Goal: Book appointment/travel/reservation

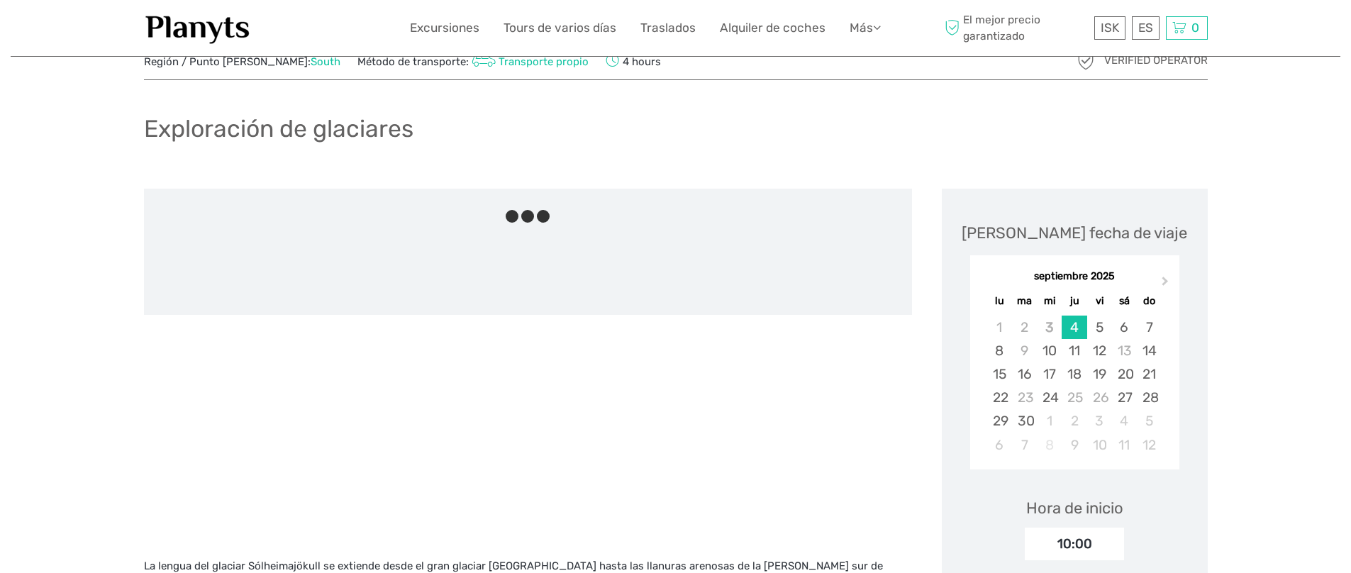
scroll to position [51, 0]
click at [1168, 282] on button "Next Month" at bounding box center [1167, 283] width 23 height 23
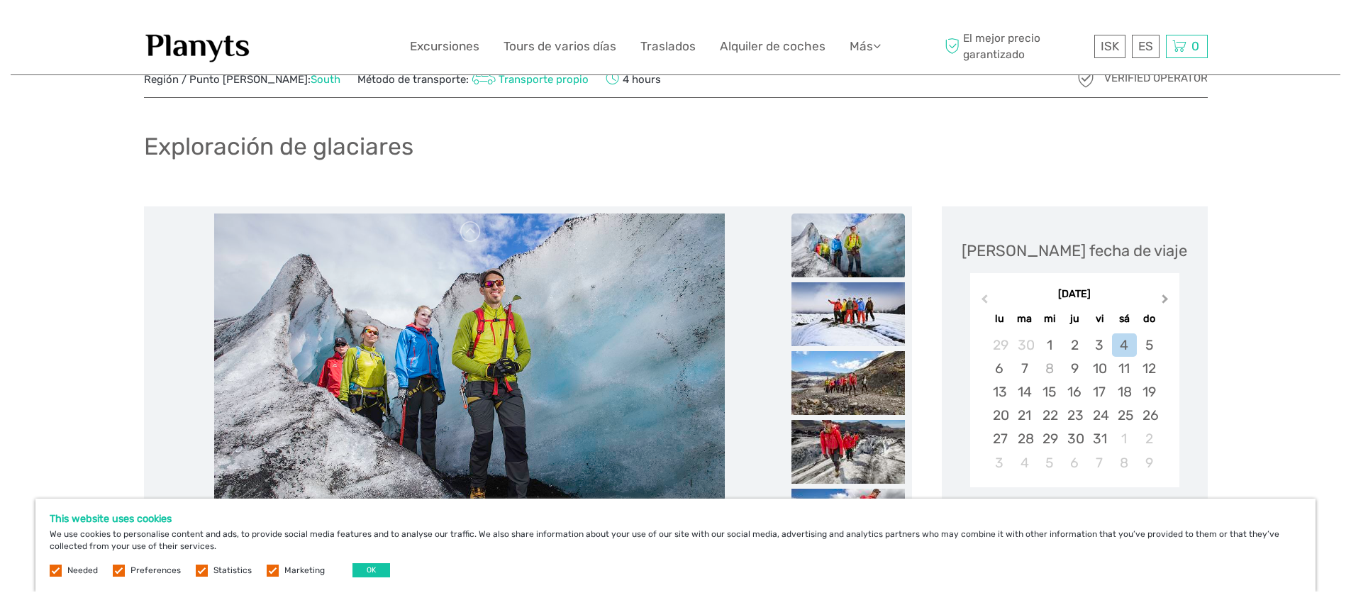
scroll to position [0, 0]
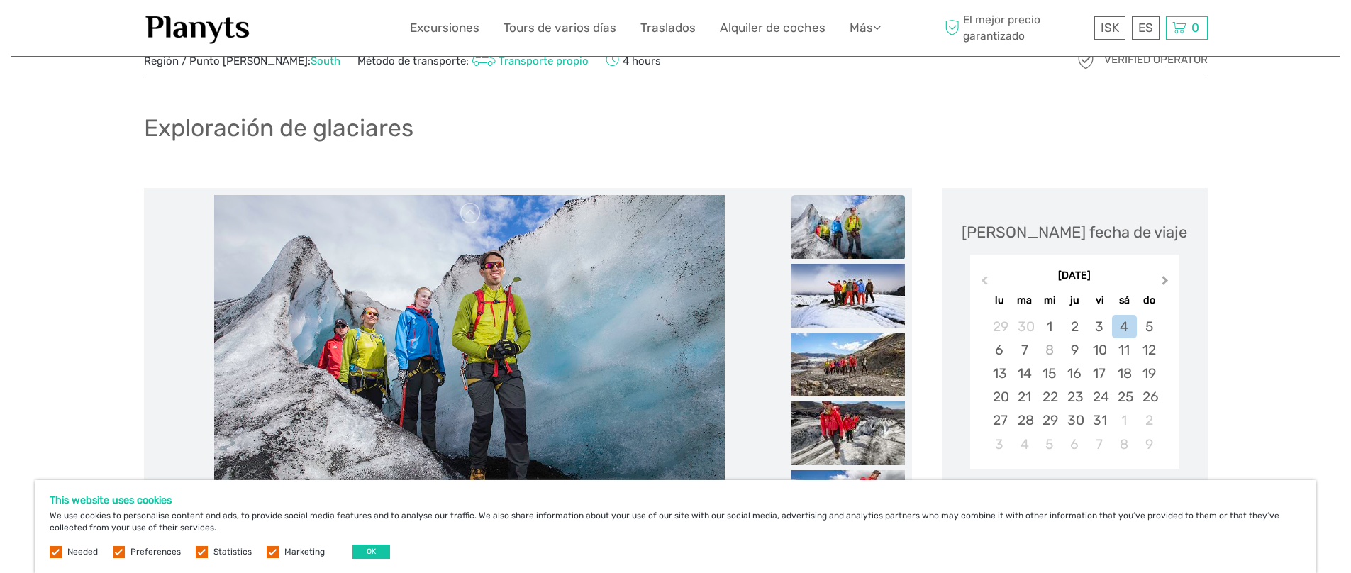
click at [1165, 279] on span "Next Month" at bounding box center [1165, 283] width 0 height 21
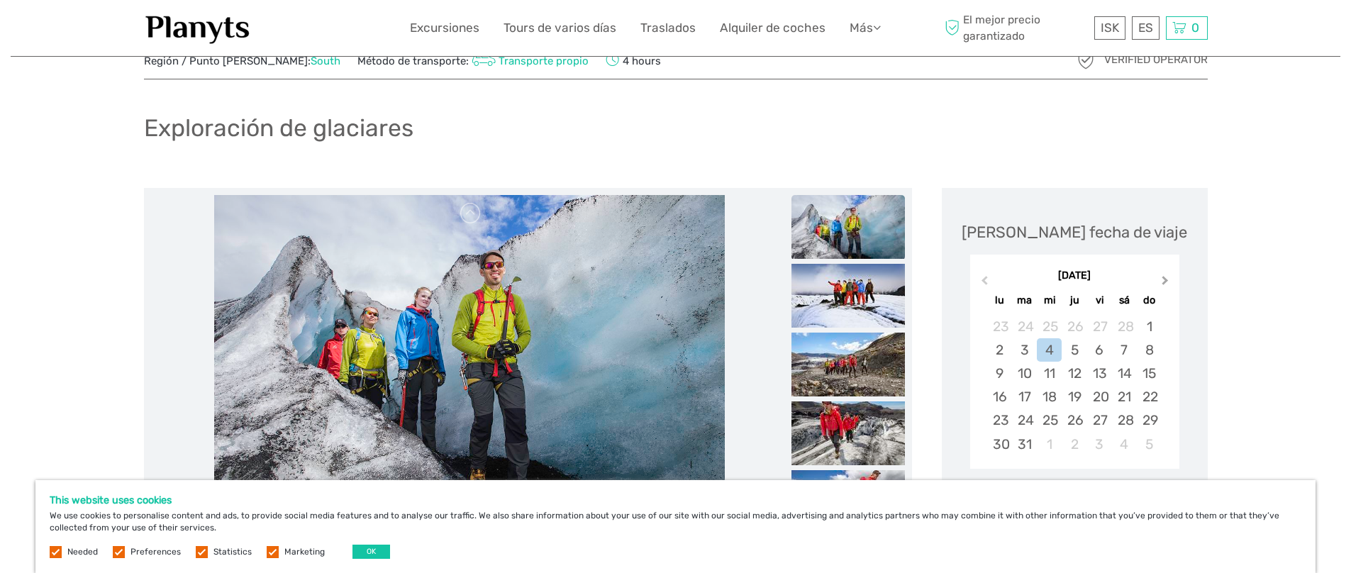
click at [1165, 279] on span "Next Month" at bounding box center [1165, 283] width 0 height 21
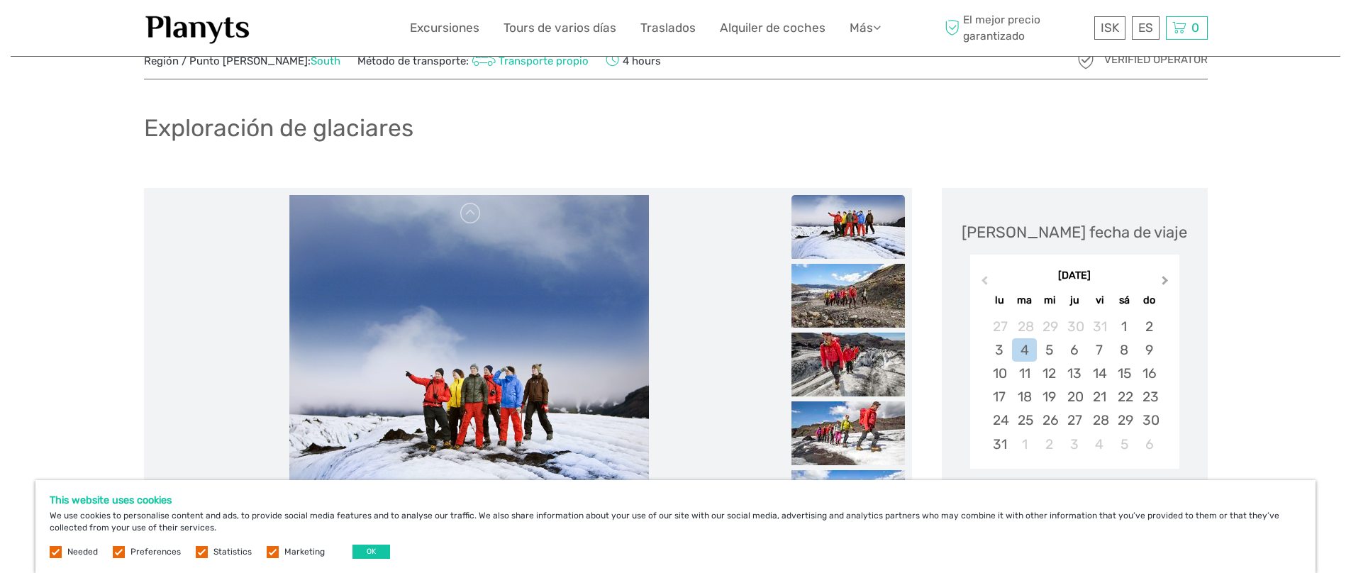
click at [1165, 279] on span "Next Month" at bounding box center [1165, 283] width 0 height 21
click at [1164, 279] on div "octubre 2026" at bounding box center [1074, 276] width 209 height 15
click at [978, 277] on button "Previous Month" at bounding box center [983, 283] width 23 height 23
click at [985, 277] on span "Previous Month" at bounding box center [985, 283] width 0 height 21
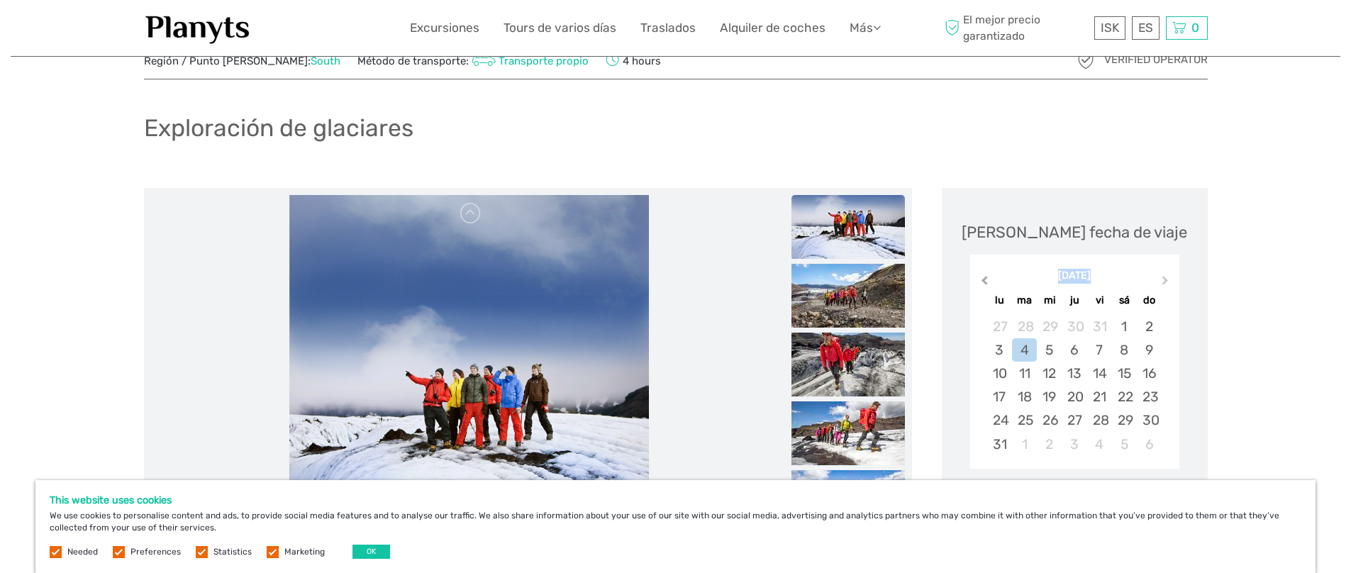
click at [985, 277] on span "Previous Month" at bounding box center [985, 283] width 0 height 21
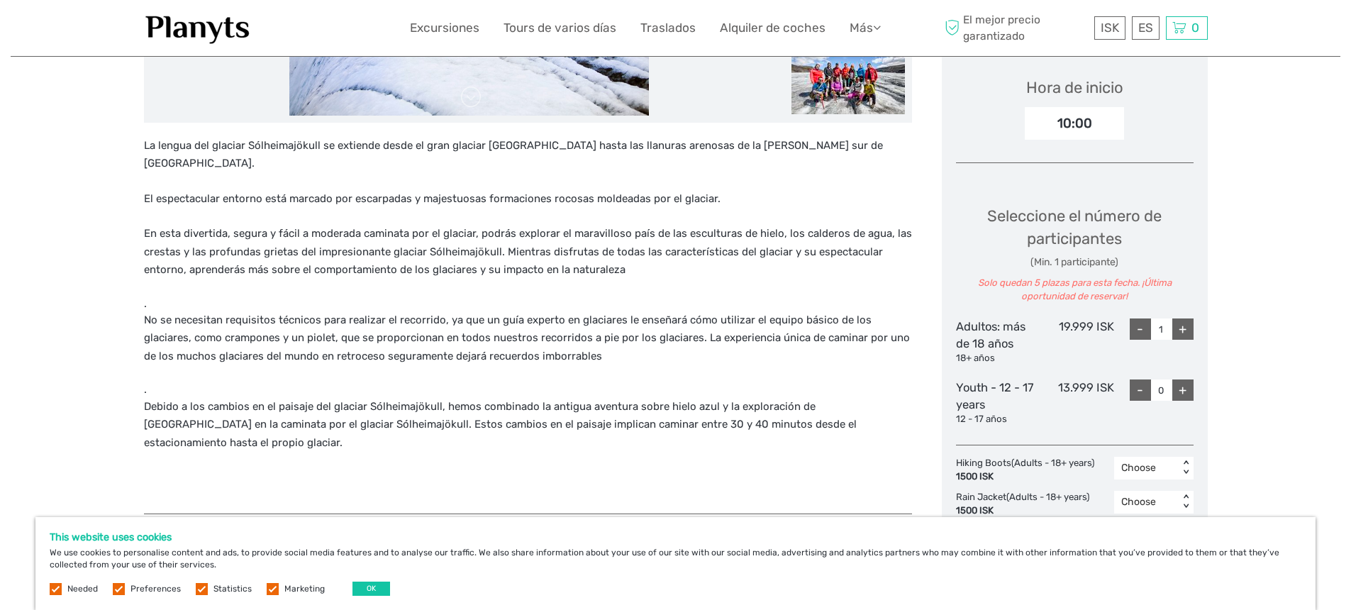
scroll to position [548, 0]
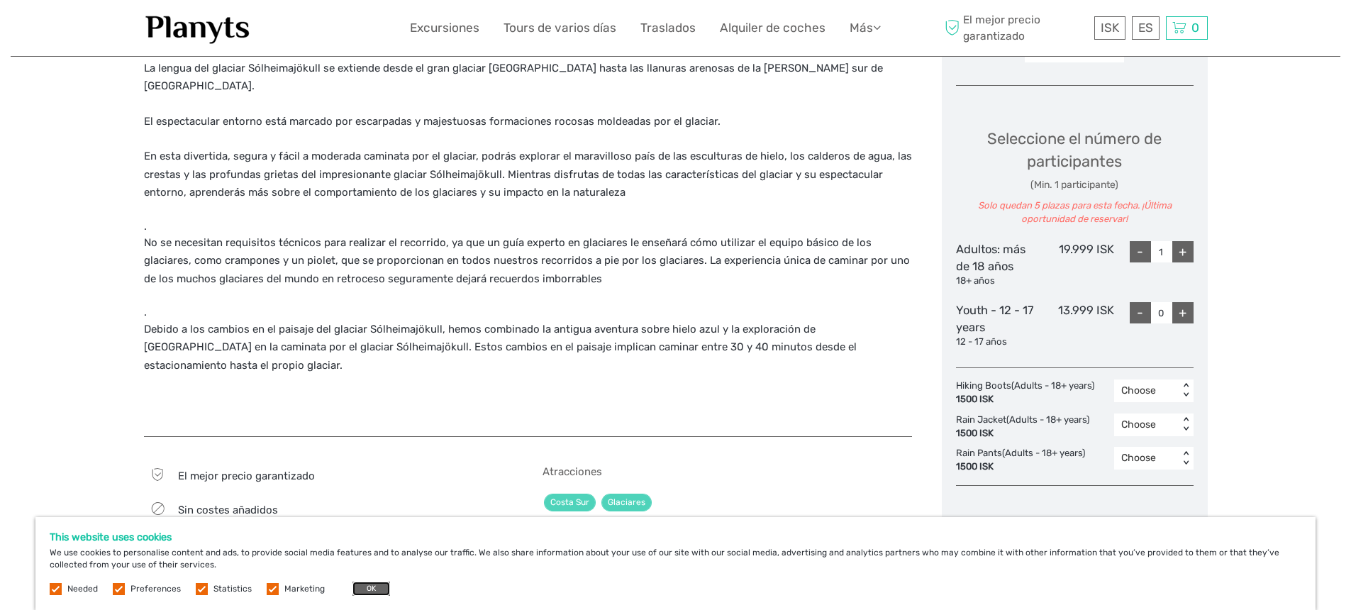
click at [355, 572] on button "OK" at bounding box center [372, 589] width 38 height 14
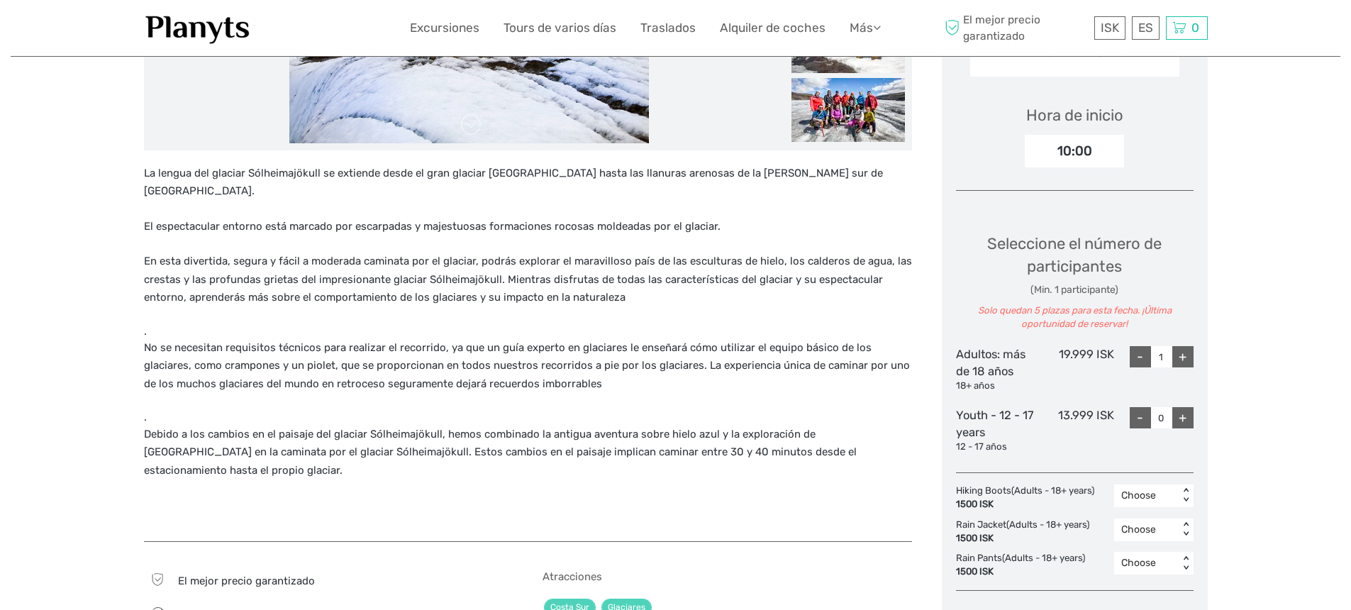
scroll to position [243, 0]
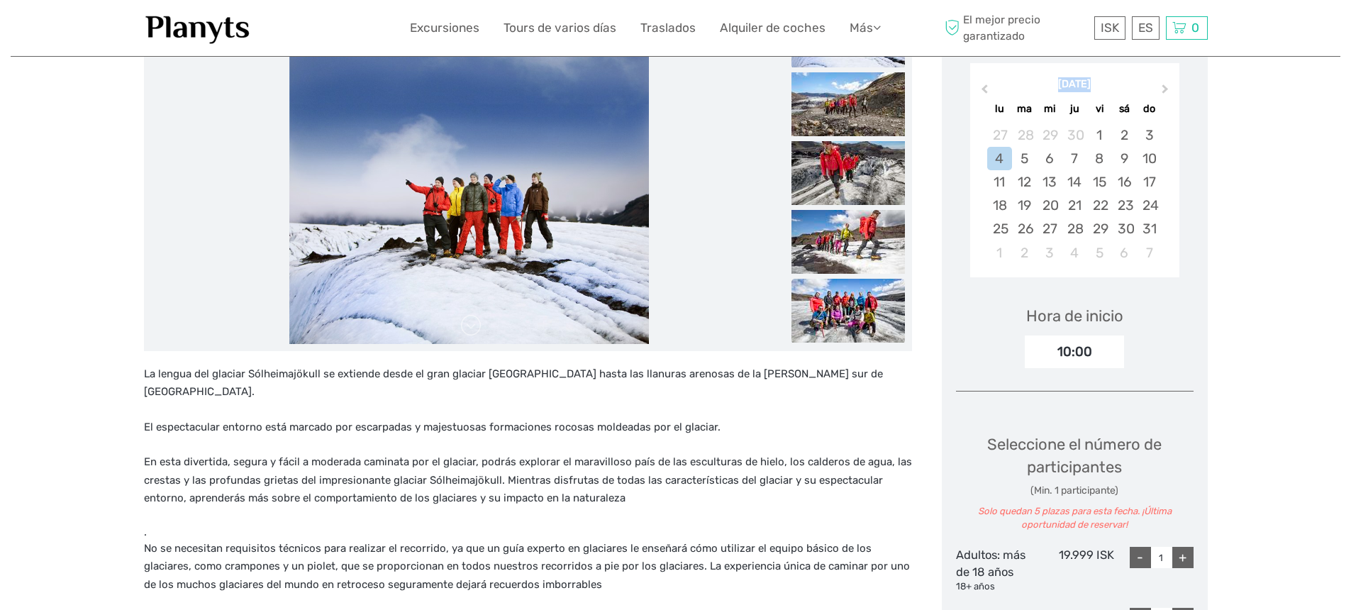
click at [863, 320] on img at bounding box center [848, 311] width 113 height 64
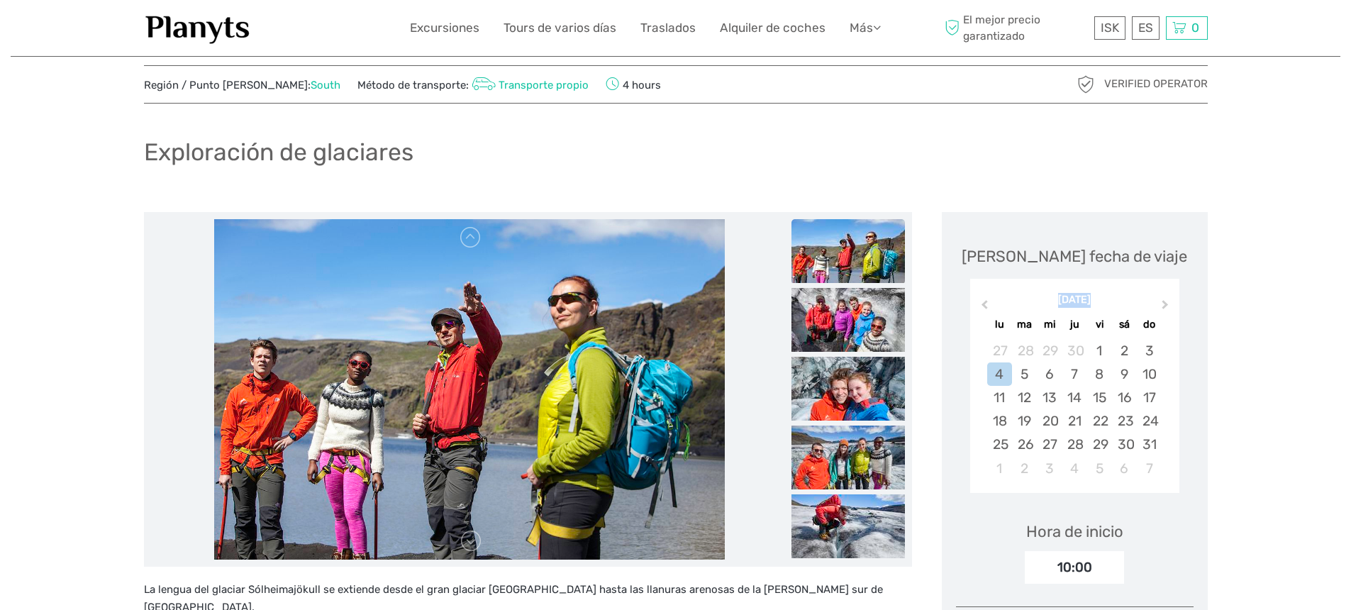
scroll to position [0, 0]
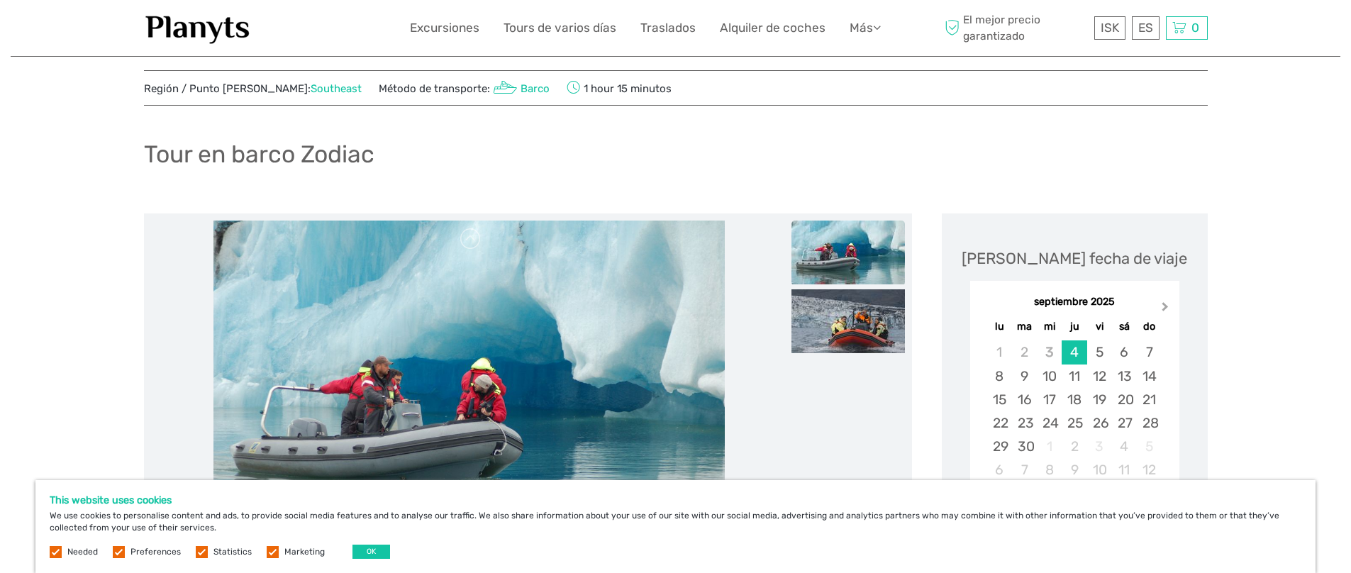
click at [1165, 309] on span "Next Month" at bounding box center [1165, 309] width 0 height 21
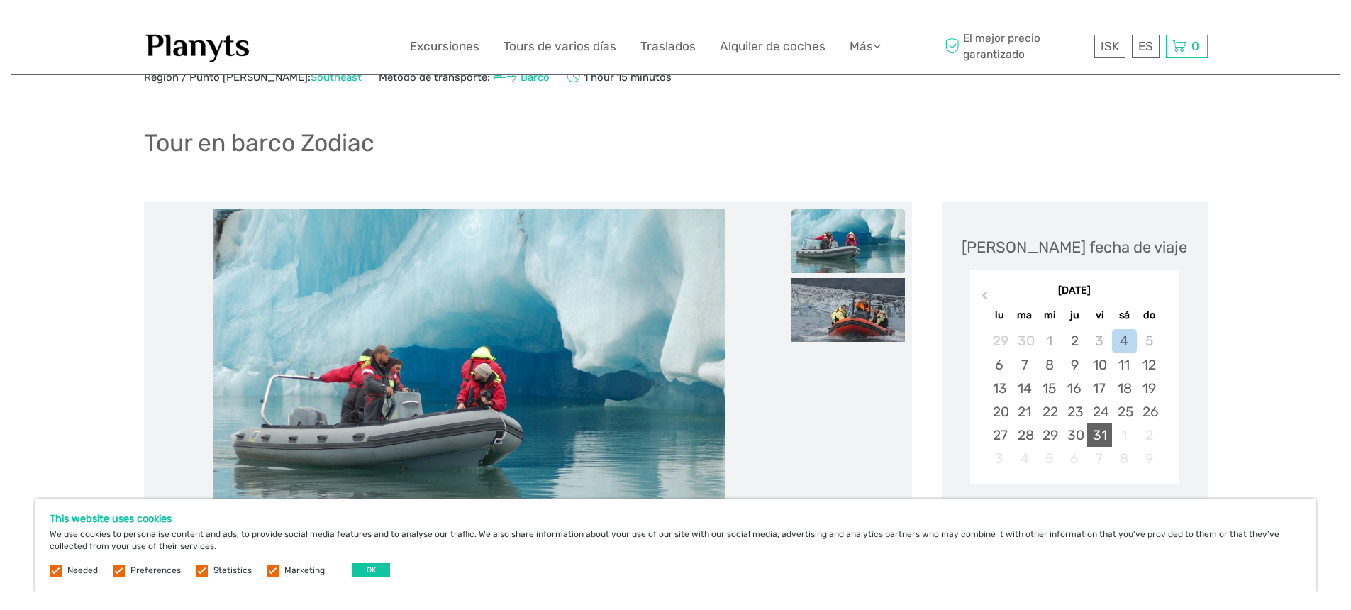
scroll to position [52, 0]
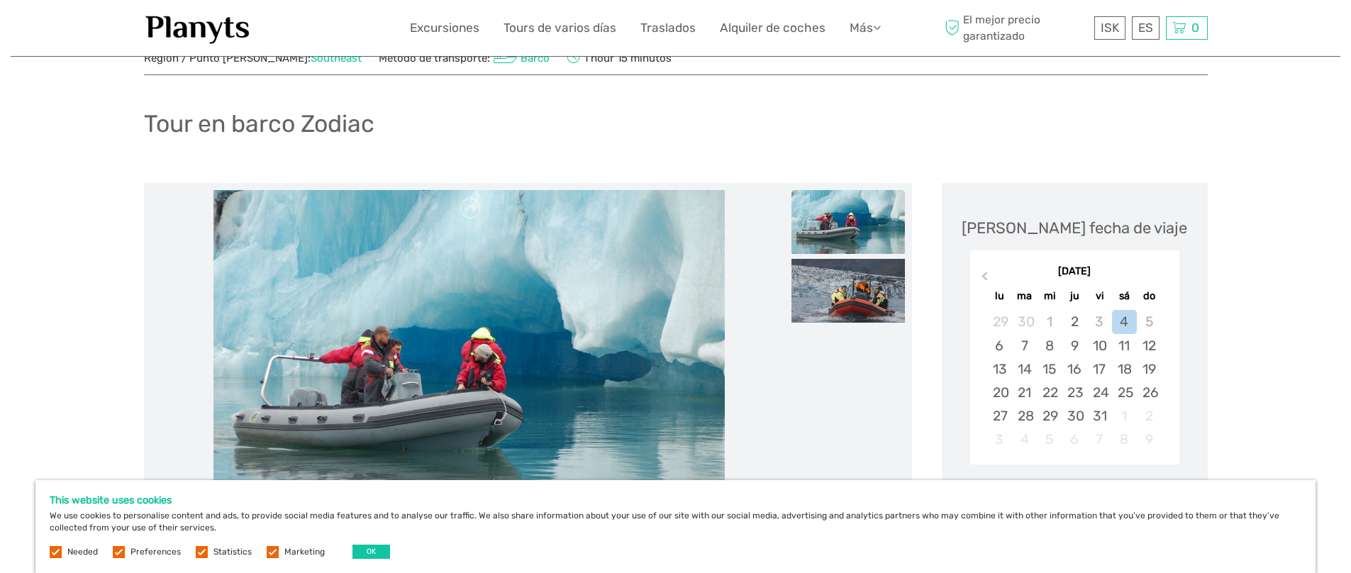
click at [1151, 262] on div "[DATE] lu ma mi ju vi sá do" at bounding box center [1074, 282] width 209 height 47
click at [1151, 263] on div "[DATE] lu ma mi ju vi sá do" at bounding box center [1074, 282] width 209 height 47
click at [1151, 265] on div "[DATE] lu ma mi ju vi sá do" at bounding box center [1074, 282] width 209 height 47
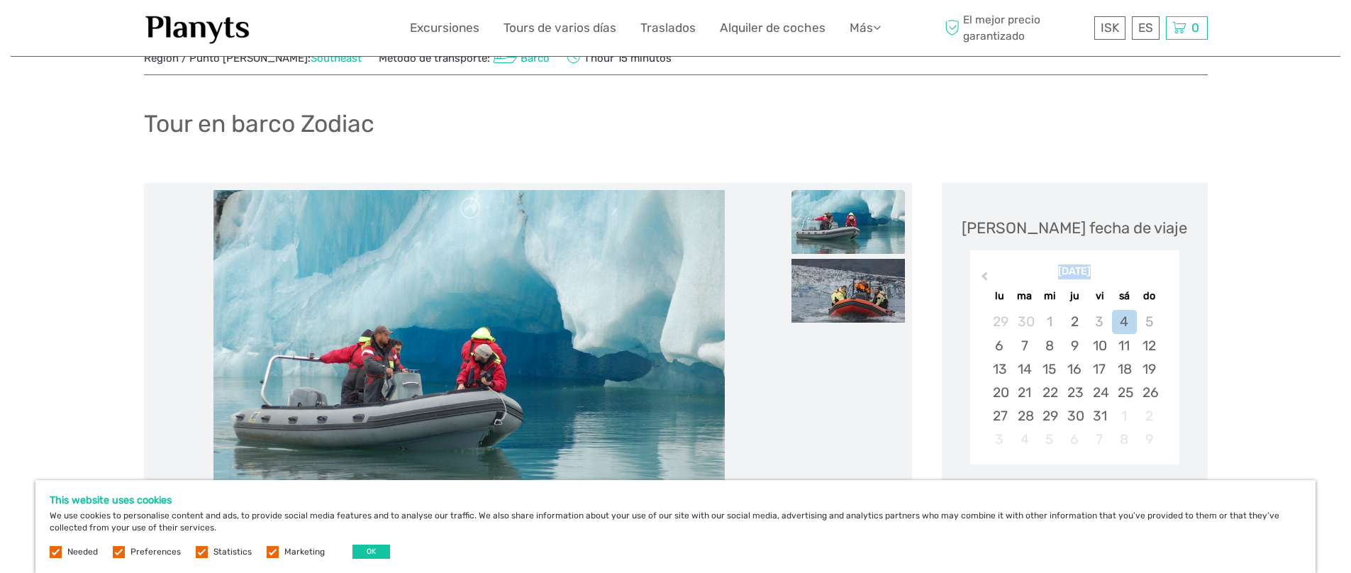
click at [1151, 265] on div "[DATE]" at bounding box center [1074, 272] width 209 height 15
click at [1151, 264] on div "[DATE] lu ma mi ju vi sá do" at bounding box center [1074, 282] width 209 height 47
click at [1153, 261] on div "[DATE] lu ma mi ju vi sá do" at bounding box center [1074, 282] width 209 height 47
click at [1153, 262] on div "[DATE] lu ma mi ju vi sá do" at bounding box center [1074, 282] width 209 height 47
click at [1153, 263] on div "[DATE] lu ma mi ju vi sá do" at bounding box center [1074, 282] width 209 height 47
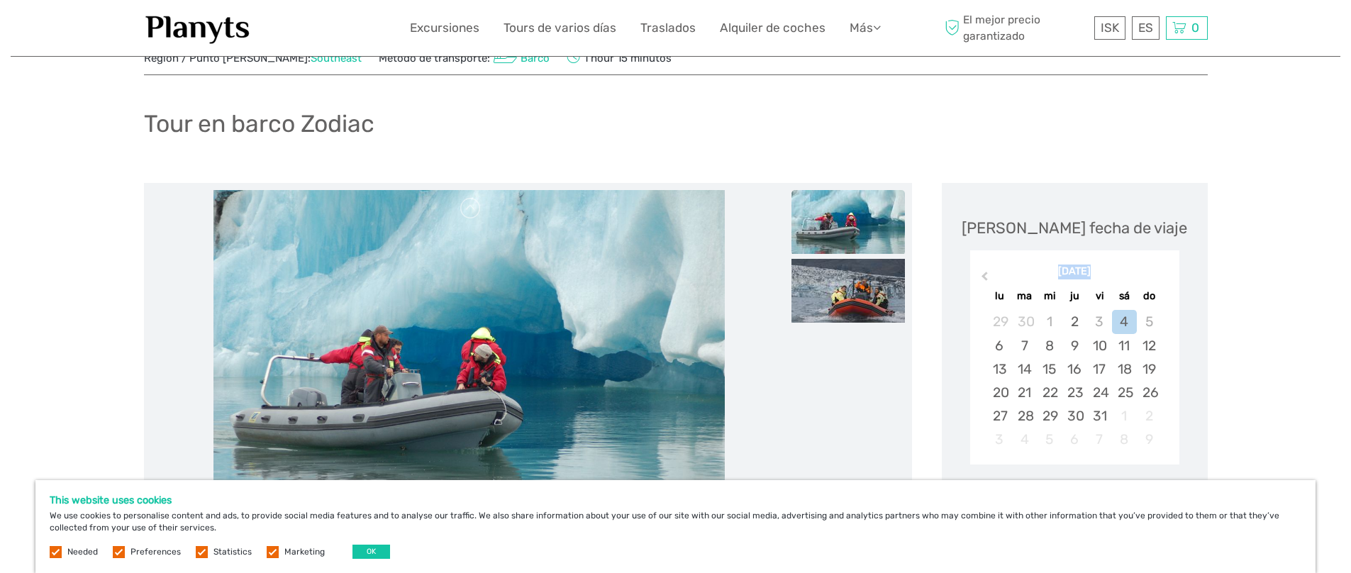
click at [1153, 263] on div "[DATE] lu ma mi ju vi sá do" at bounding box center [1074, 282] width 209 height 47
click at [1154, 263] on div "[DATE] lu ma mi ju vi sá do" at bounding box center [1074, 282] width 209 height 47
click at [1154, 262] on div "[DATE] lu ma mi ju vi sá do" at bounding box center [1074, 282] width 209 height 47
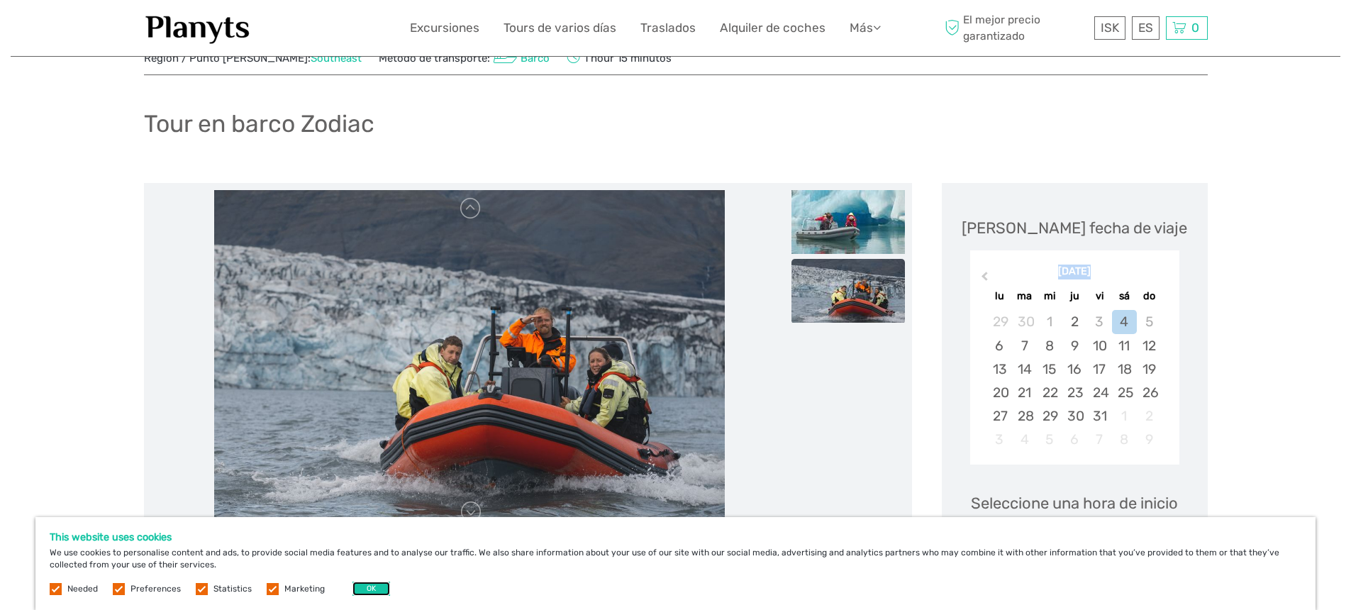
click at [354, 572] on button "OK" at bounding box center [372, 589] width 38 height 14
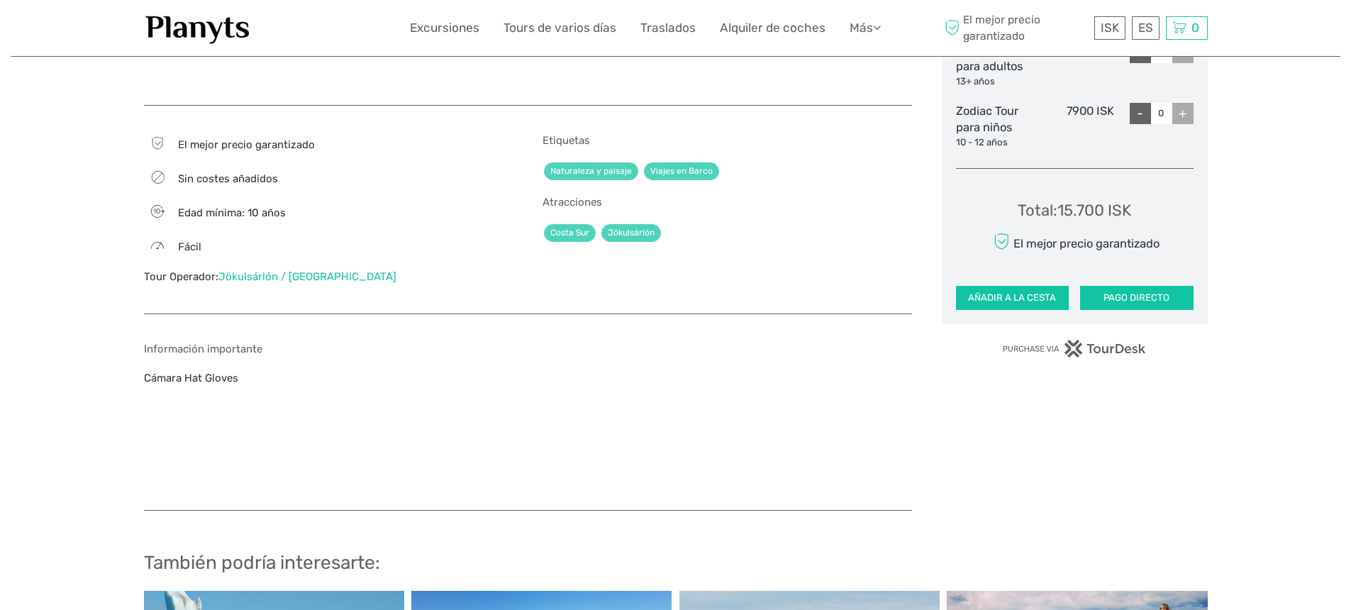
scroll to position [750, 0]
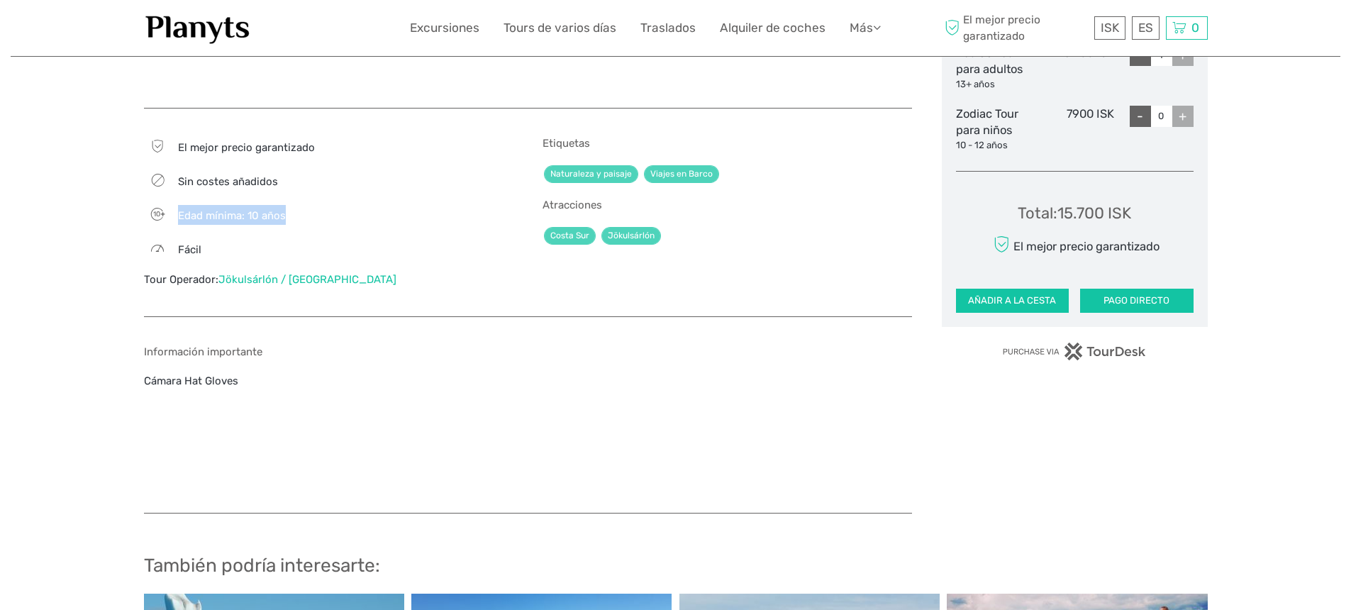
drag, startPoint x: 303, startPoint y: 204, endPoint x: 179, endPoint y: 205, distance: 123.4
click at [179, 205] on div "10 Edad mínima: 10 años" at bounding box center [329, 215] width 370 height 20
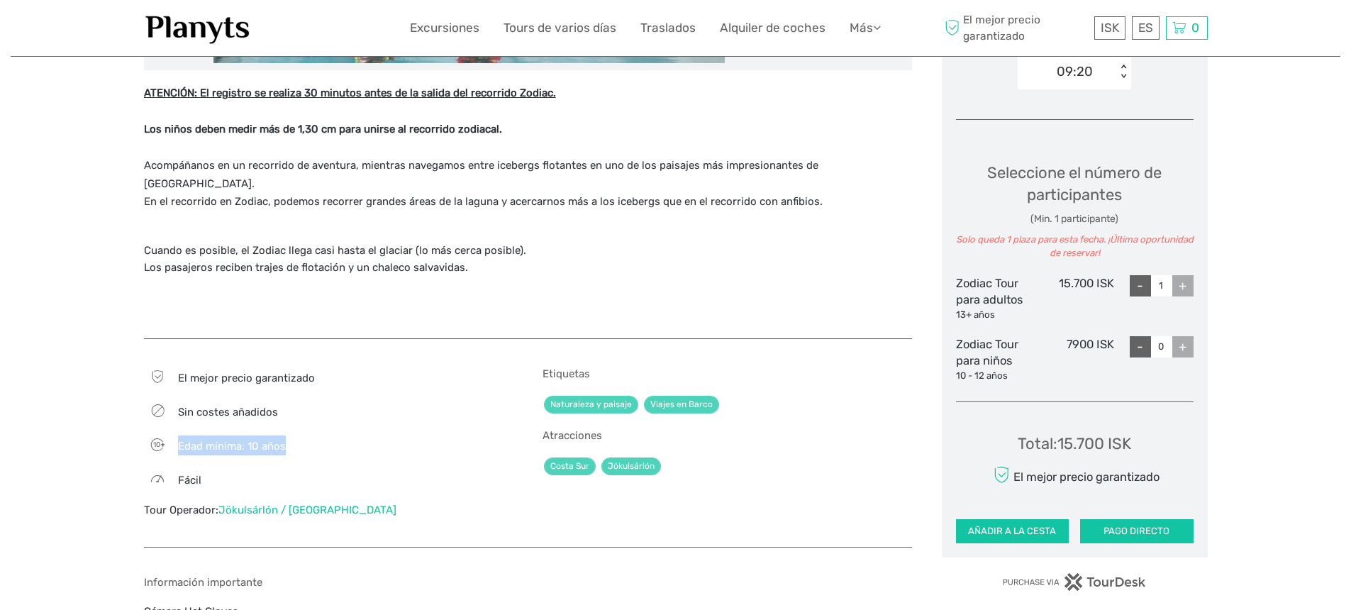
scroll to position [518, 0]
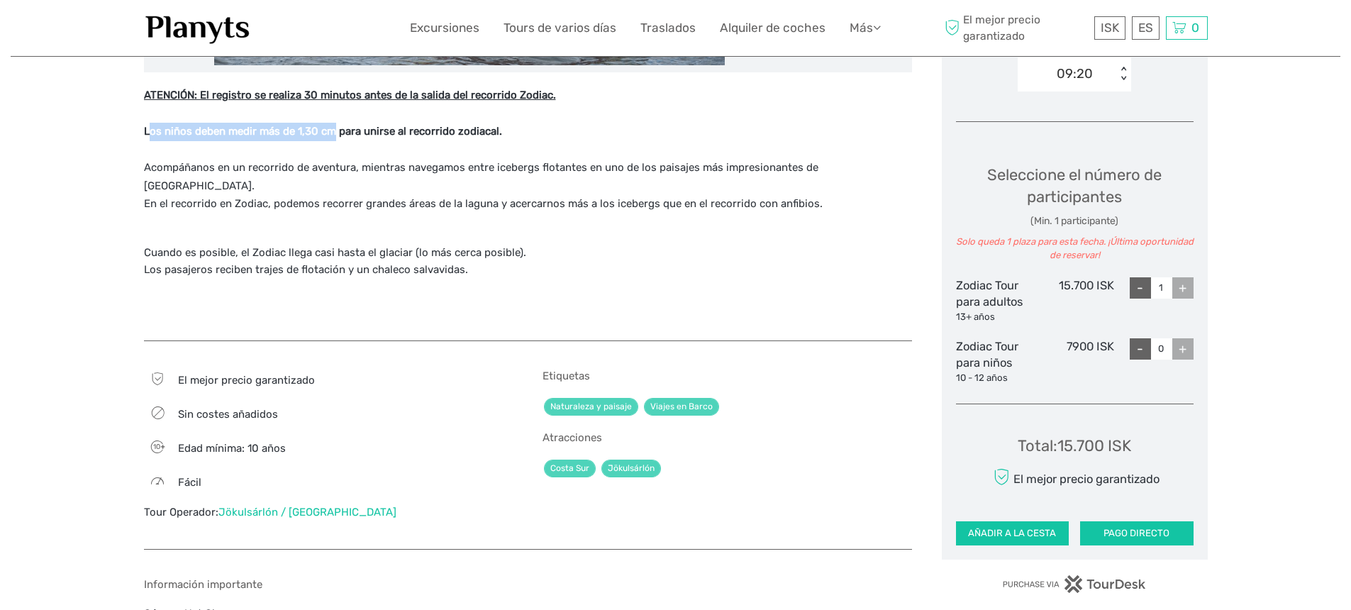
drag, startPoint x: 152, startPoint y: 135, endPoint x: 331, endPoint y: 161, distance: 180.6
click at [333, 133] on strong "Los niños deben medir más de 1,30 cm para unirse al recorrido zodiacal." at bounding box center [323, 131] width 358 height 13
drag, startPoint x: 288, startPoint y: 438, endPoint x: 176, endPoint y: 431, distance: 112.3
click at [176, 438] on div "10 Edad mínima: 10 años" at bounding box center [329, 448] width 370 height 20
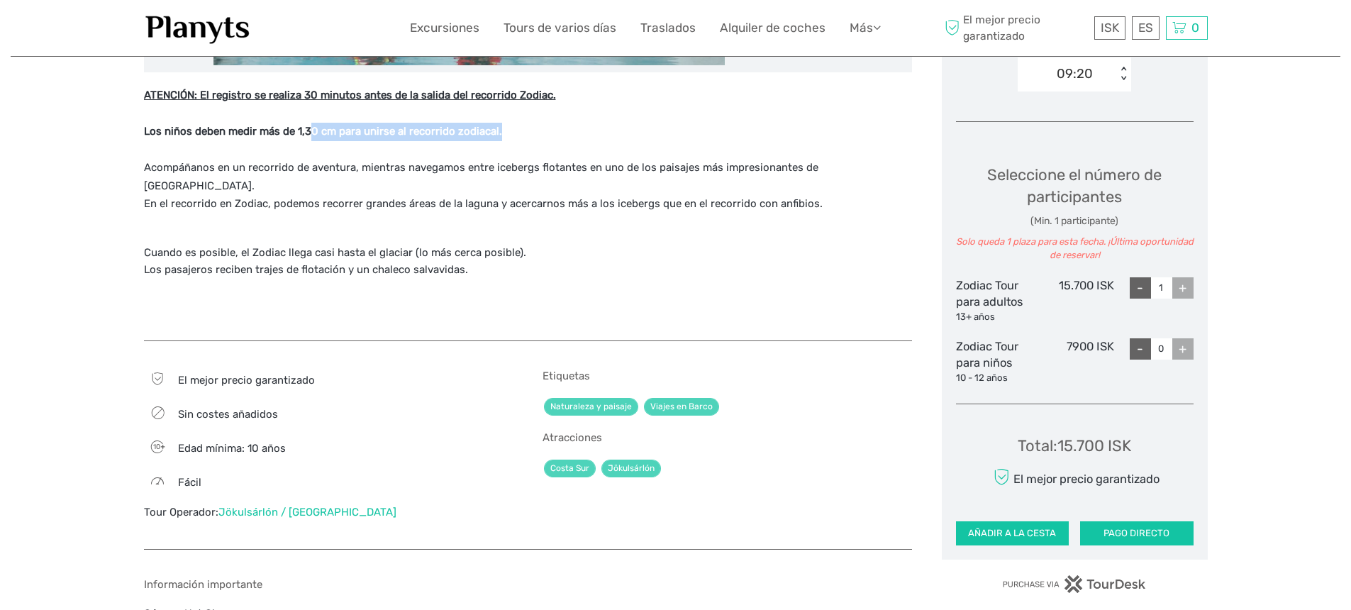
drag, startPoint x: 312, startPoint y: 136, endPoint x: 516, endPoint y: 134, distance: 203.6
click at [516, 134] on p "ATENCIÓN: El registro se realiza 30 minutos antes de la salida del recorrido Zo…" at bounding box center [528, 150] width 768 height 127
drag, startPoint x: 513, startPoint y: 135, endPoint x: 131, endPoint y: 123, distance: 382.5
click at [131, 123] on div "Región / Punto [PERSON_NAME]: Southeast Método de transporte: [GEOGRAPHIC_DATA]…" at bounding box center [676, 321] width 1330 height 1678
drag, startPoint x: 296, startPoint y: 127, endPoint x: 586, endPoint y: 144, distance: 290.6
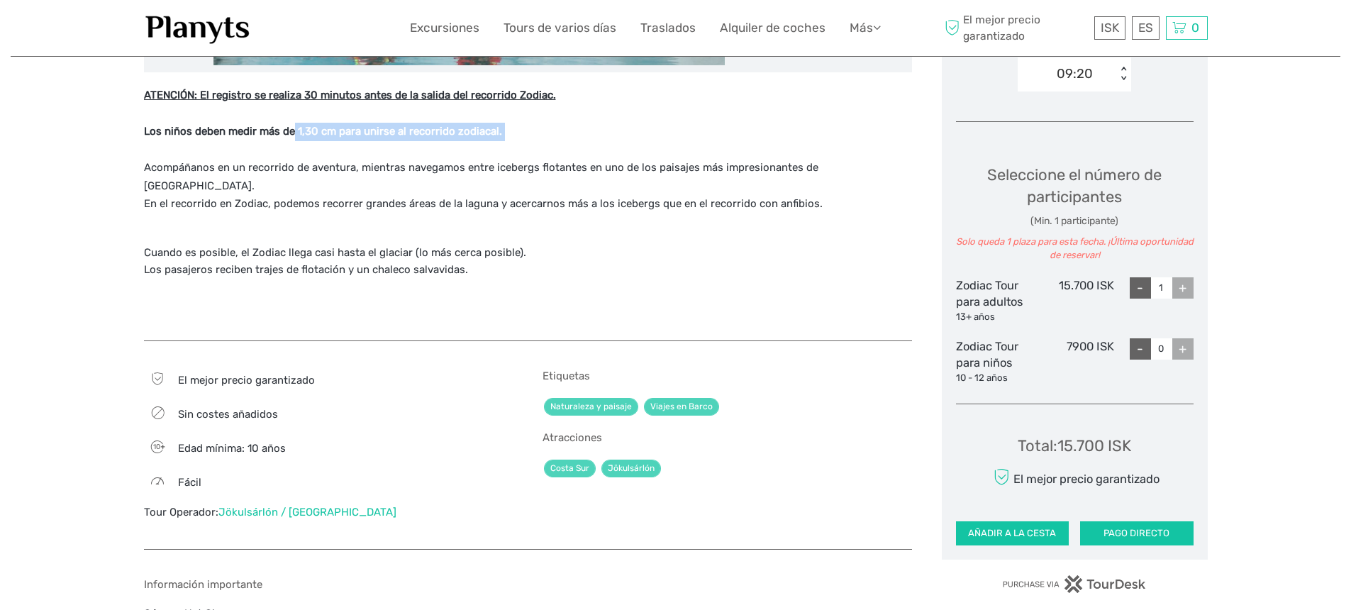
click at [586, 144] on p "ATENCIÓN: El registro se realiza 30 minutos antes de la salida del recorrido Zo…" at bounding box center [528, 150] width 768 height 127
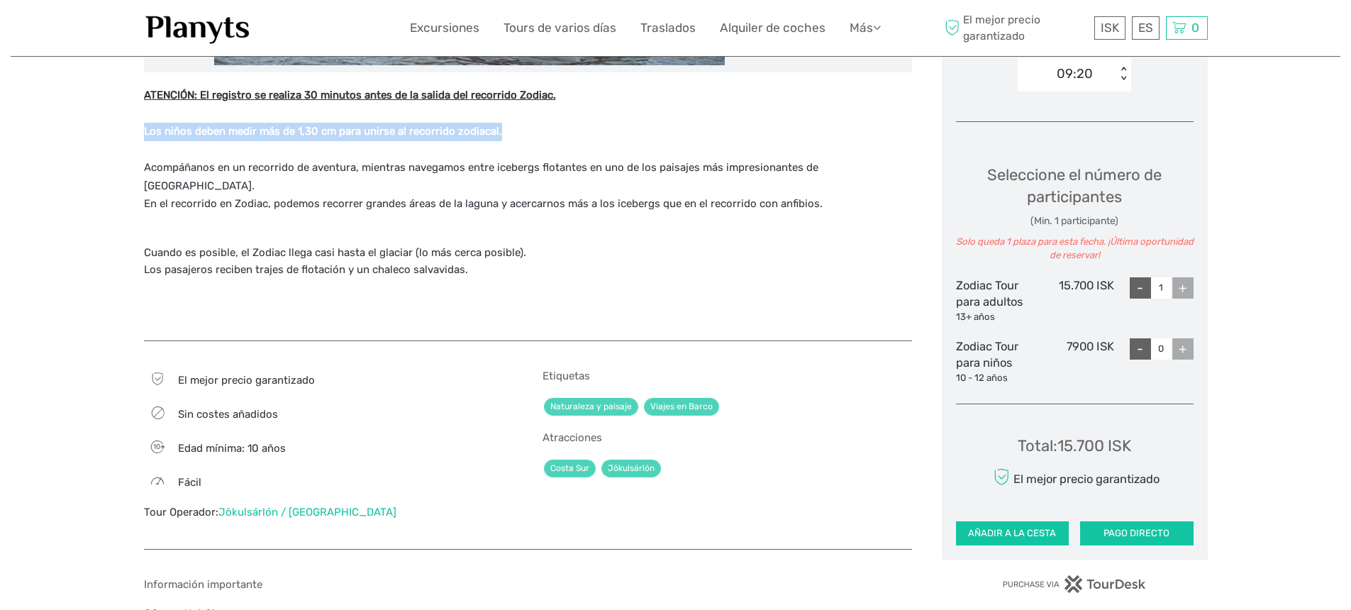
drag, startPoint x: 496, startPoint y: 135, endPoint x: 121, endPoint y: 129, distance: 374.6
click at [121, 129] on div "Región / Punto [PERSON_NAME]: Southeast Método de transporte: [GEOGRAPHIC_DATA]…" at bounding box center [676, 321] width 1330 height 1678
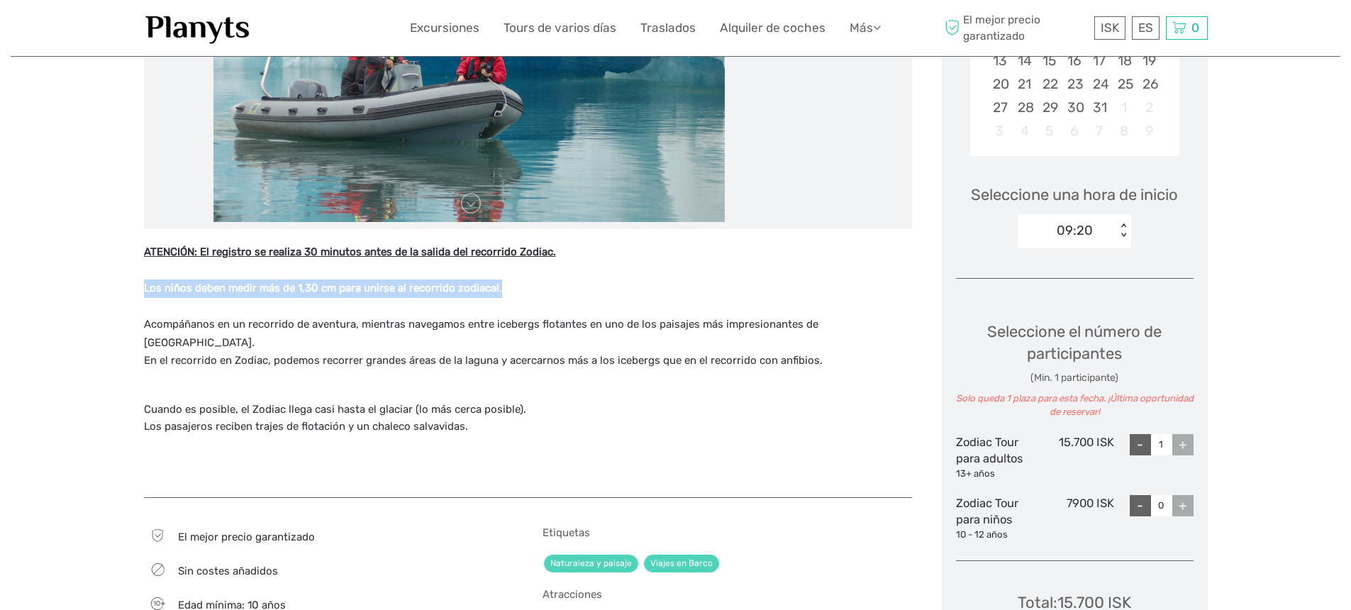
scroll to position [238, 0]
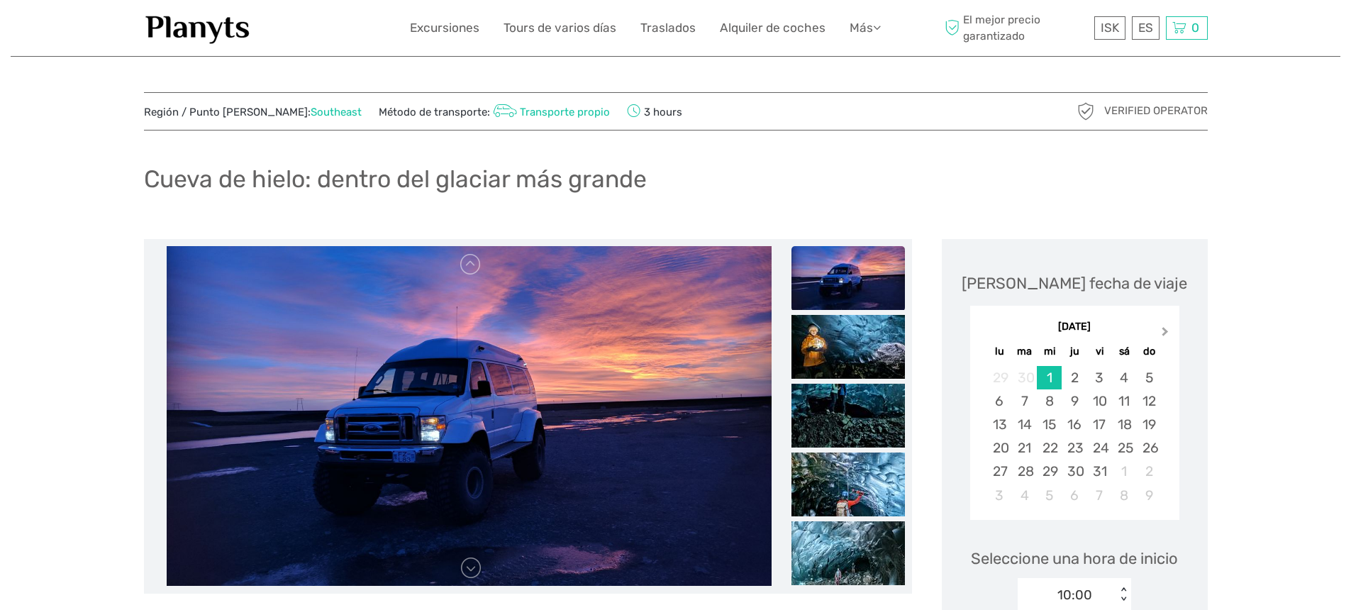
click at [1165, 331] on span "Next Month" at bounding box center [1165, 334] width 0 height 21
click at [1165, 330] on span "Next Month" at bounding box center [1165, 334] width 0 height 21
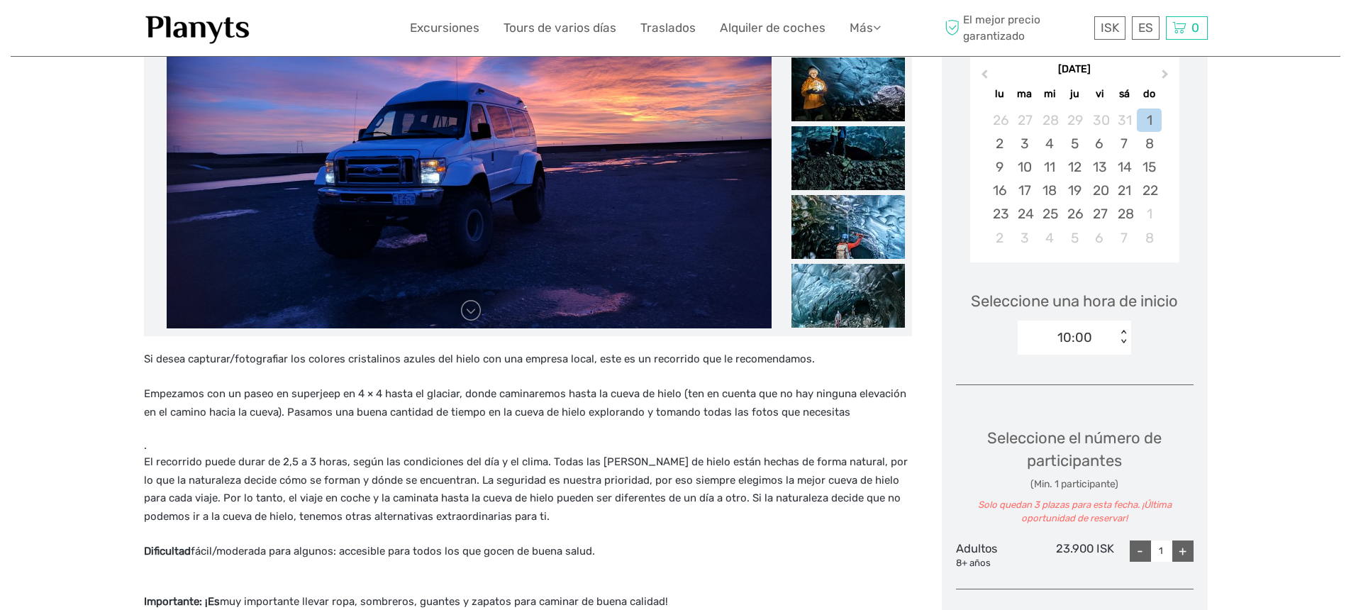
scroll to position [166, 0]
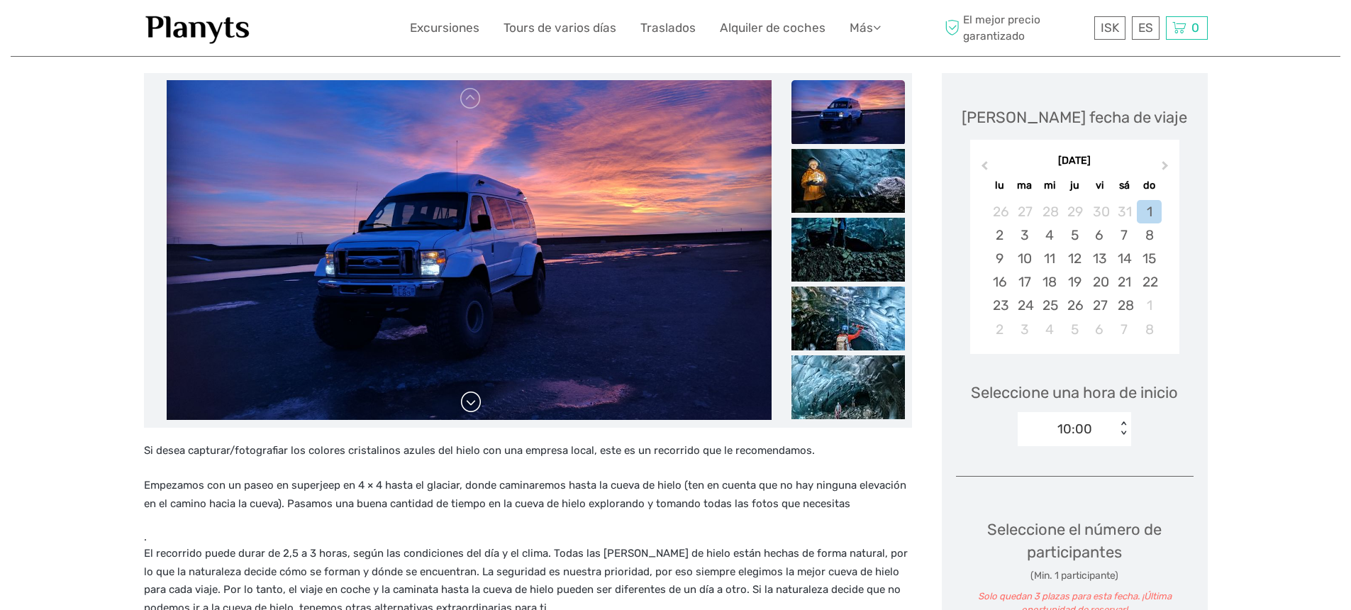
click at [464, 403] on link at bounding box center [471, 402] width 23 height 23
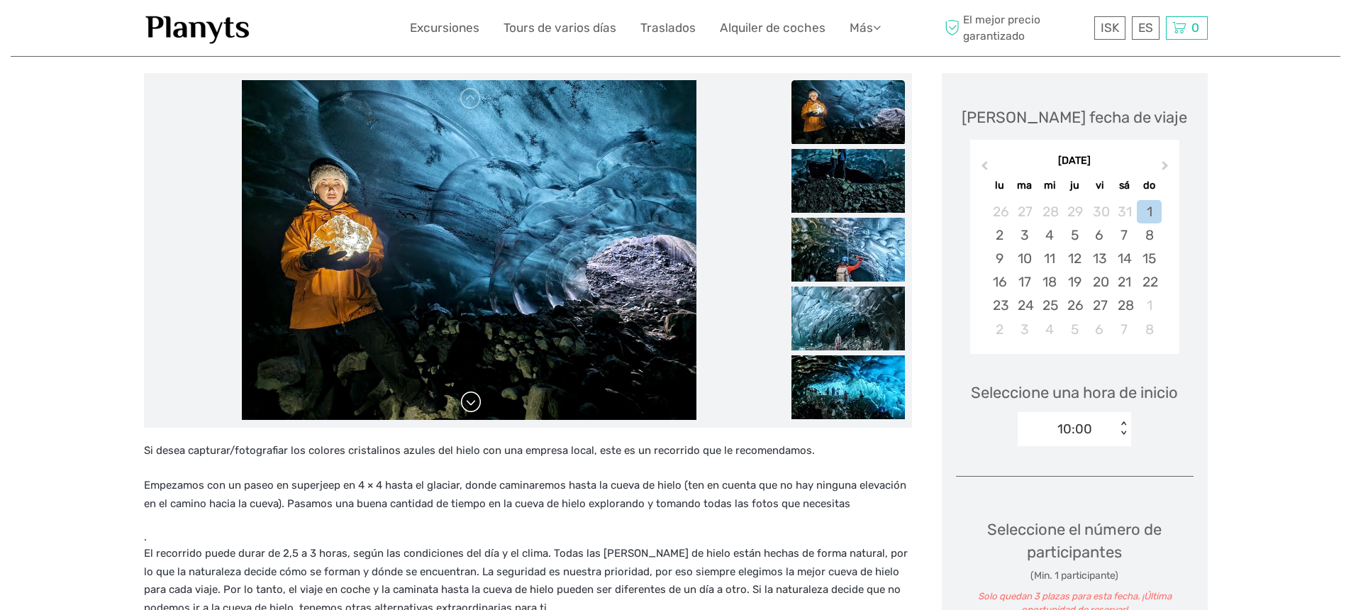
click at [468, 399] on link at bounding box center [471, 402] width 23 height 23
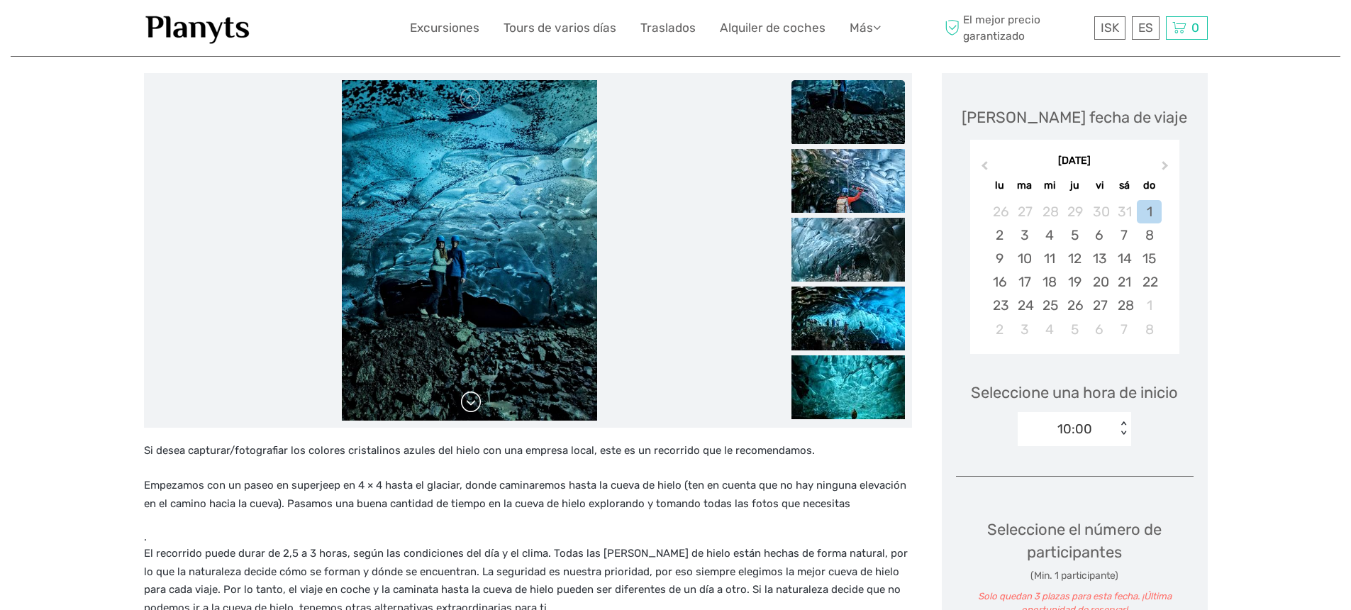
click at [470, 397] on link at bounding box center [471, 402] width 23 height 23
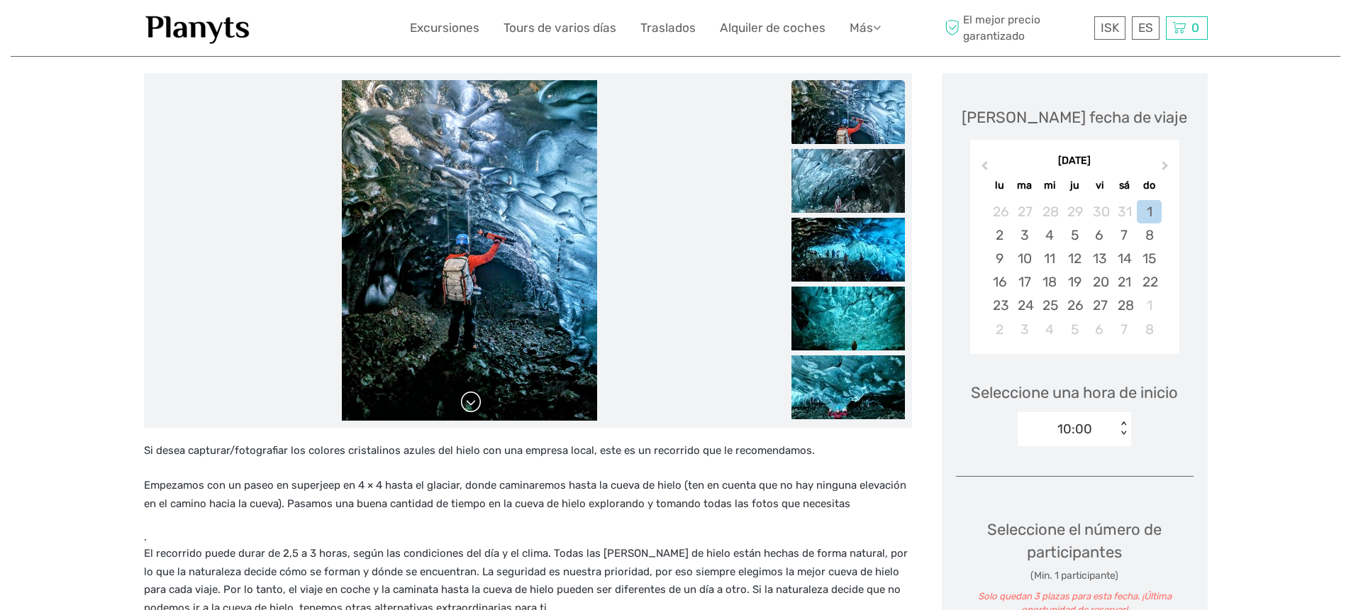
click at [471, 394] on link at bounding box center [471, 402] width 23 height 23
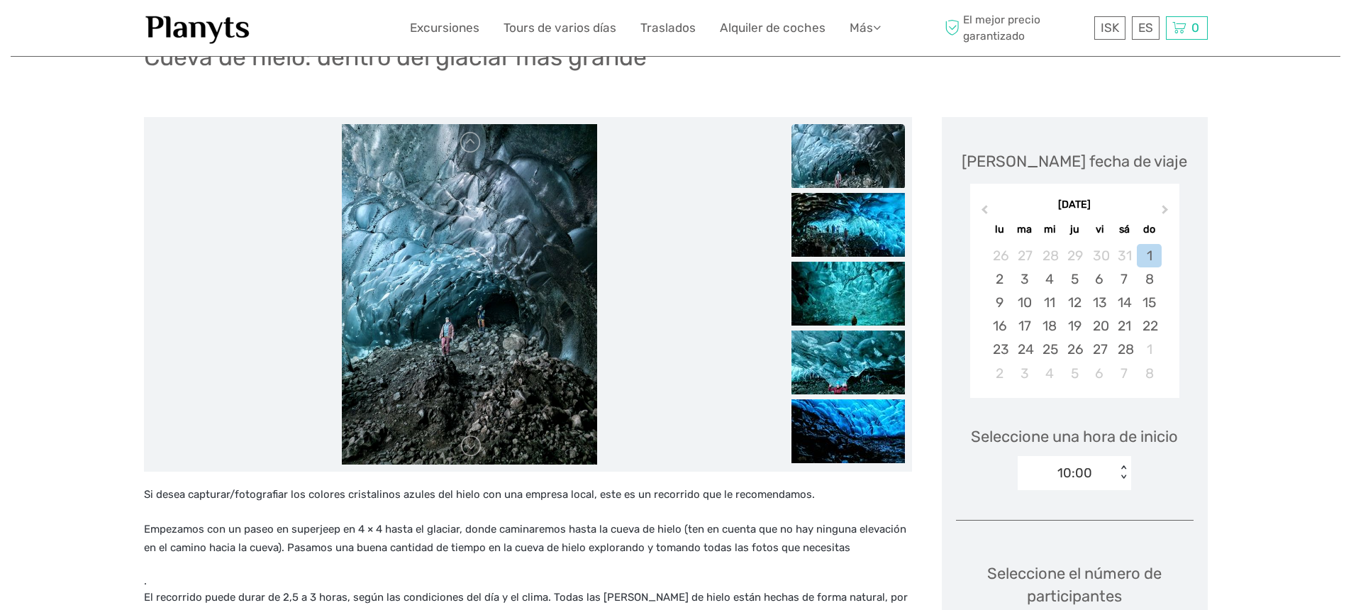
scroll to position [35, 0]
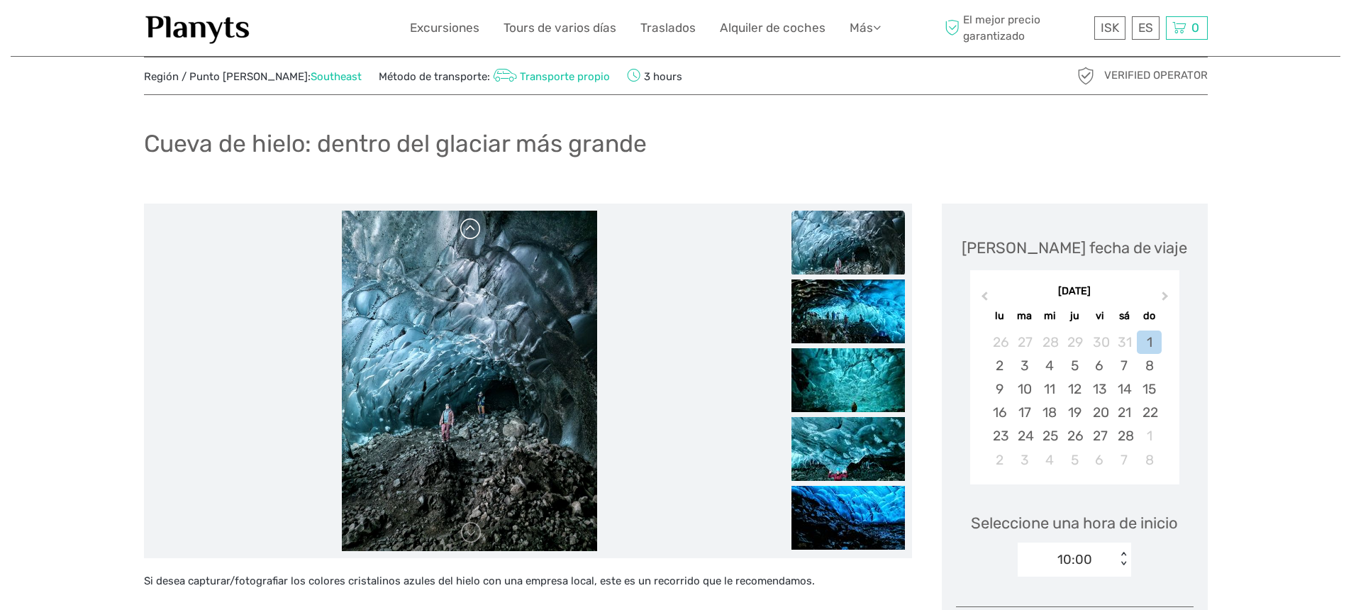
click at [473, 232] on link at bounding box center [471, 229] width 23 height 23
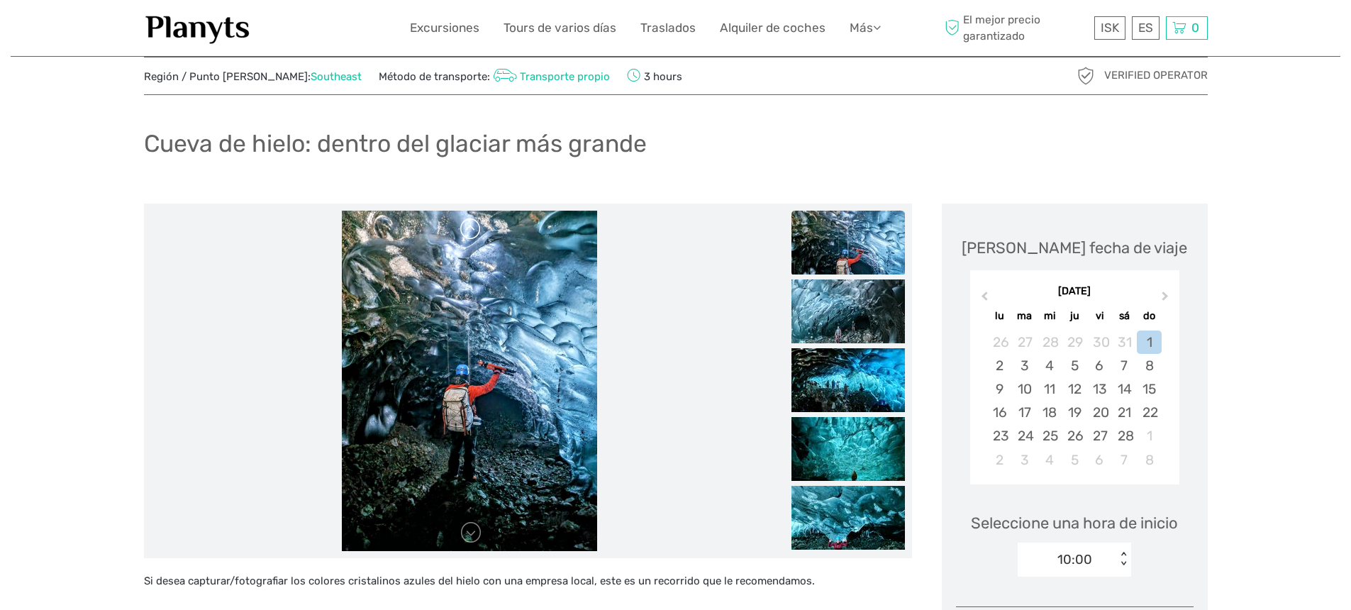
click at [473, 232] on link at bounding box center [471, 229] width 23 height 23
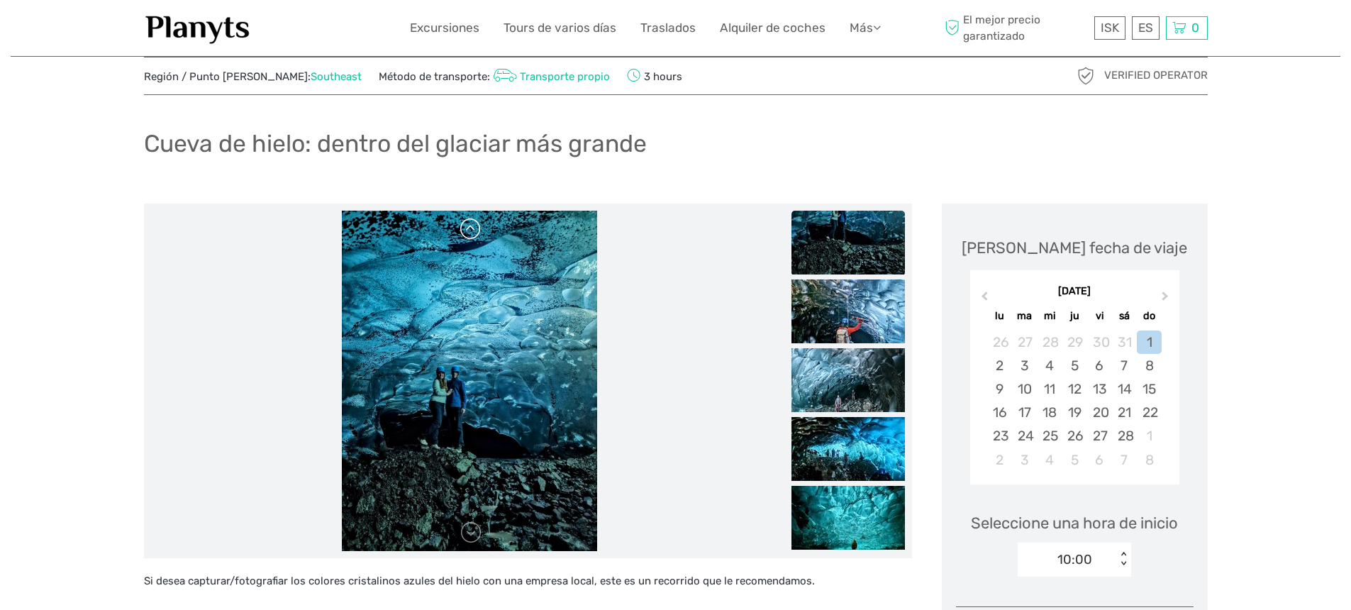
click at [473, 232] on link at bounding box center [471, 229] width 23 height 23
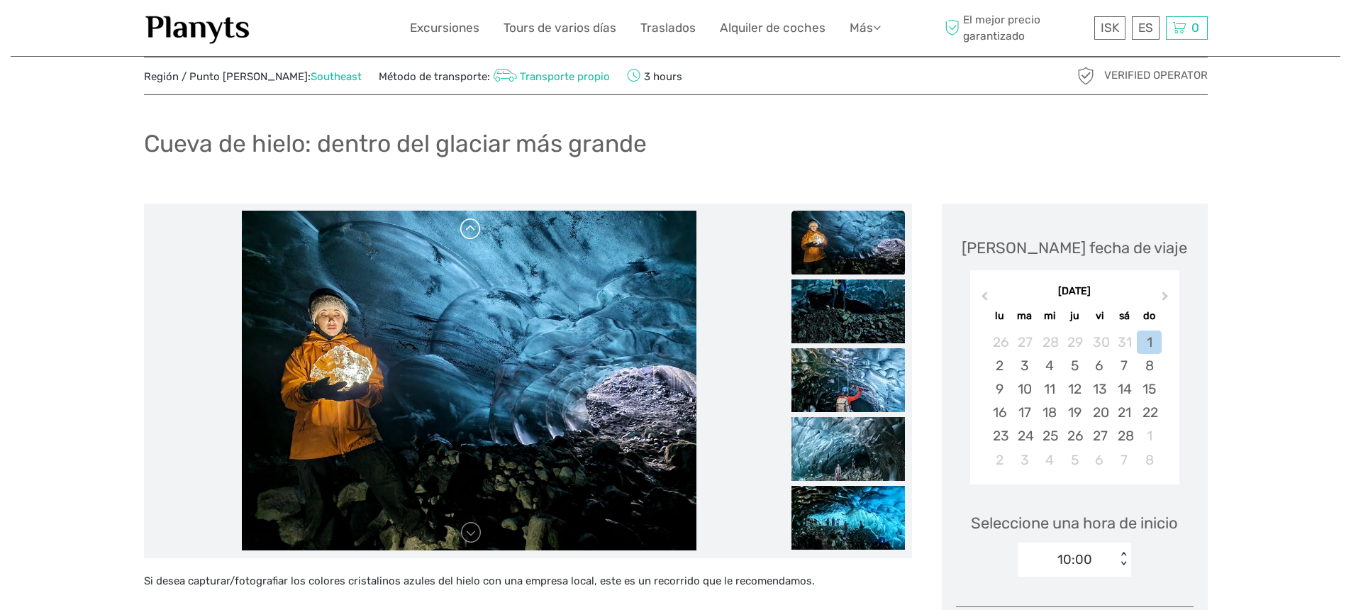
click at [473, 232] on link at bounding box center [471, 229] width 23 height 23
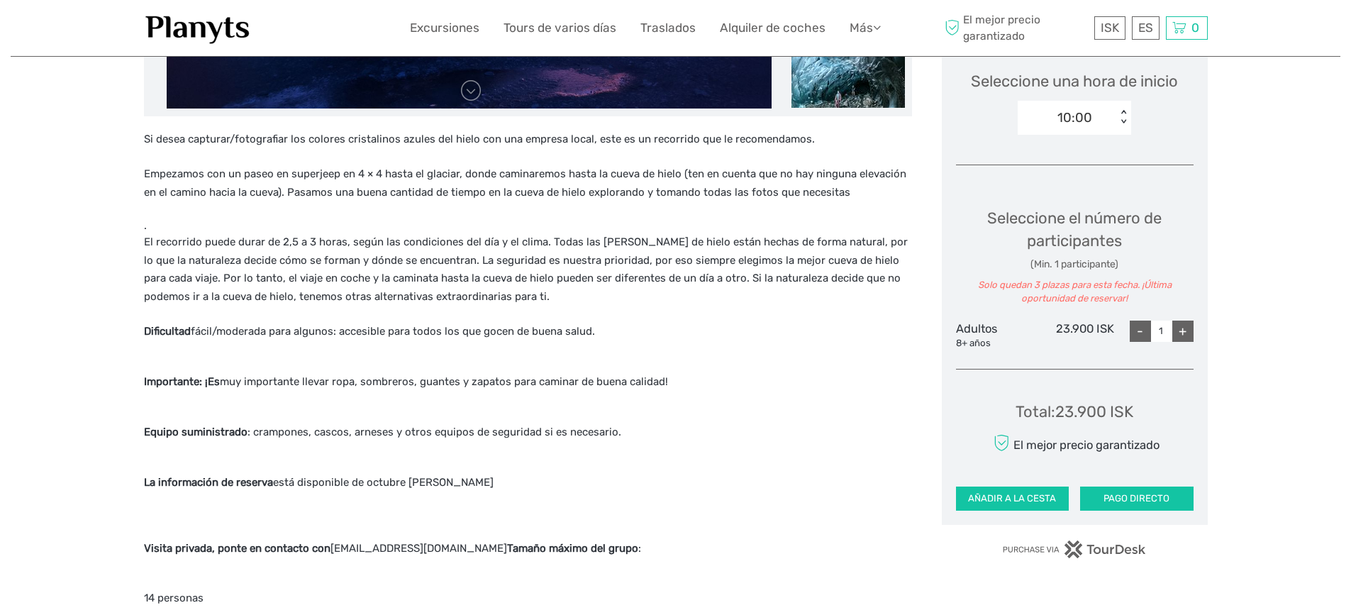
scroll to position [470, 0]
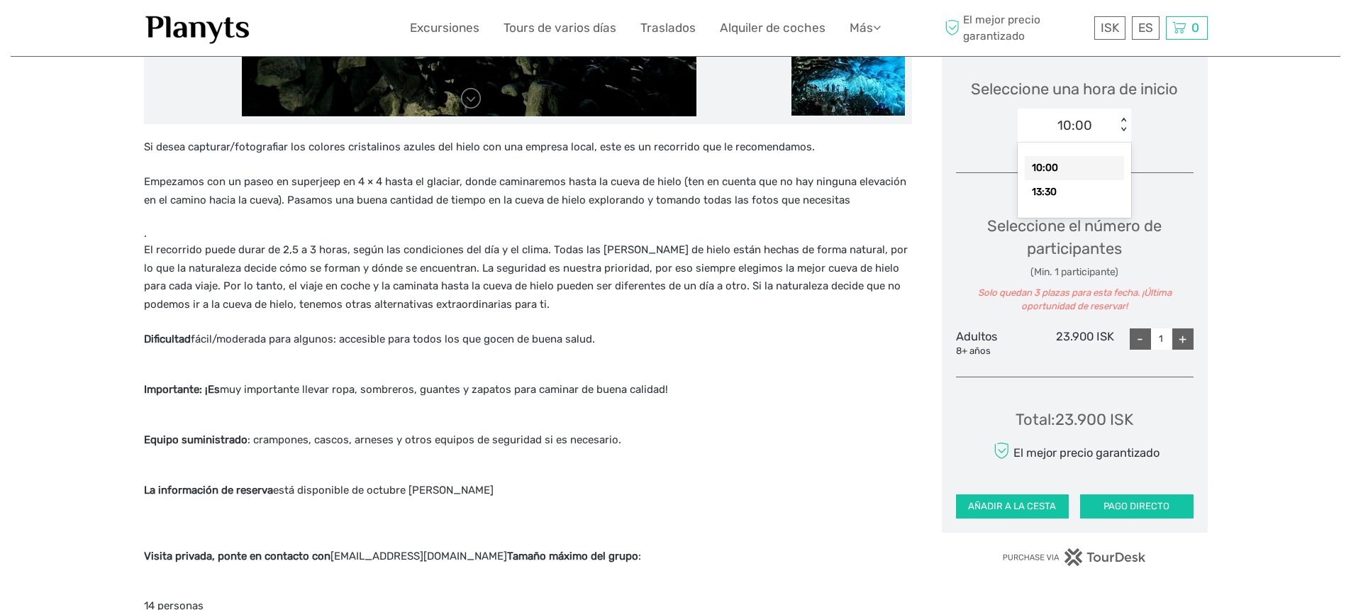
click at [1058, 131] on div "10:00" at bounding box center [1075, 125] width 35 height 18
click at [847, 243] on p "El recorrido puede durar de 2,5 a 3 horas, según las condiciones del día y el c…" at bounding box center [528, 277] width 768 height 72
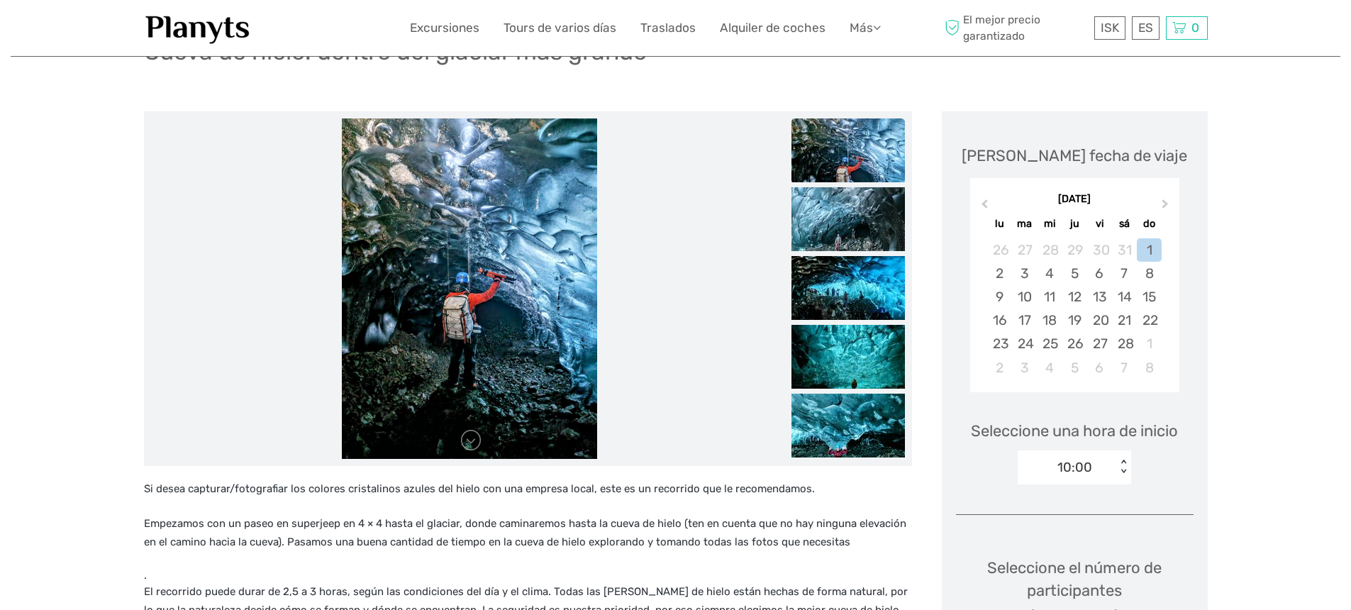
scroll to position [0, 0]
